Goal: Transaction & Acquisition: Purchase product/service

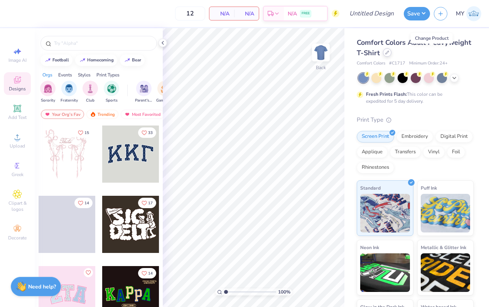
click at [391, 56] on div at bounding box center [387, 52] width 8 height 8
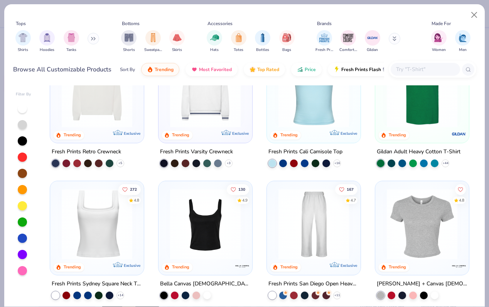
scroll to position [173, 0]
click at [414, 71] on input "text" at bounding box center [424, 69] width 59 height 9
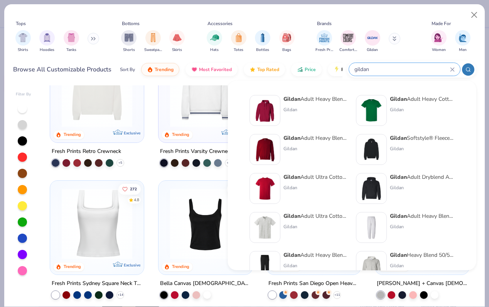
scroll to position [0, 0]
type input "gildan"
click at [474, 15] on button "Close" at bounding box center [474, 15] width 15 height 15
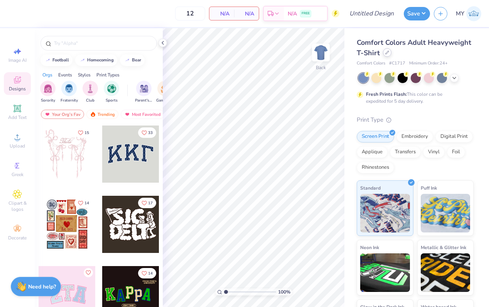
click at [391, 55] on div at bounding box center [387, 52] width 8 height 8
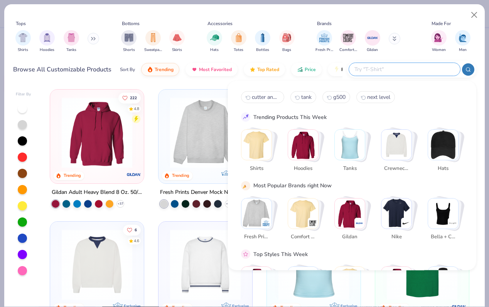
click at [418, 72] on input "text" at bounding box center [404, 69] width 101 height 9
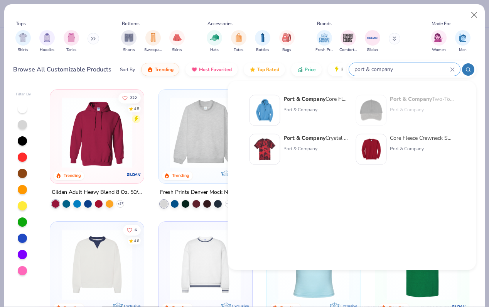
type input "port & company"
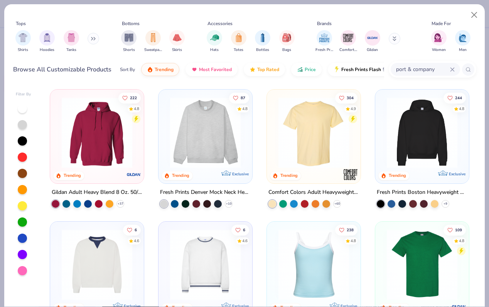
click at [105, 30] on div "Tops Shirts Hoodies Tanks Bottoms Shorts Sweatpants Skirts Accessories Hats Tot…" at bounding box center [244, 37] width 463 height 35
click at [473, 15] on button "Close" at bounding box center [474, 15] width 15 height 15
